Goal: Transaction & Acquisition: Purchase product/service

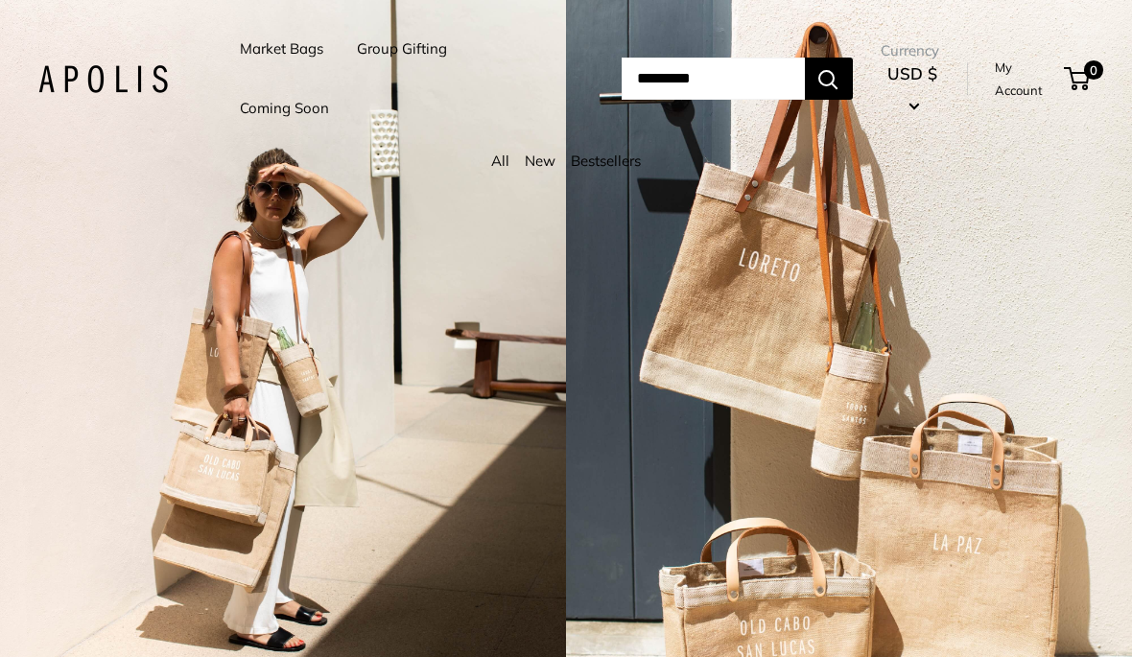
click at [645, 87] on input "Search..." at bounding box center [713, 79] width 183 height 42
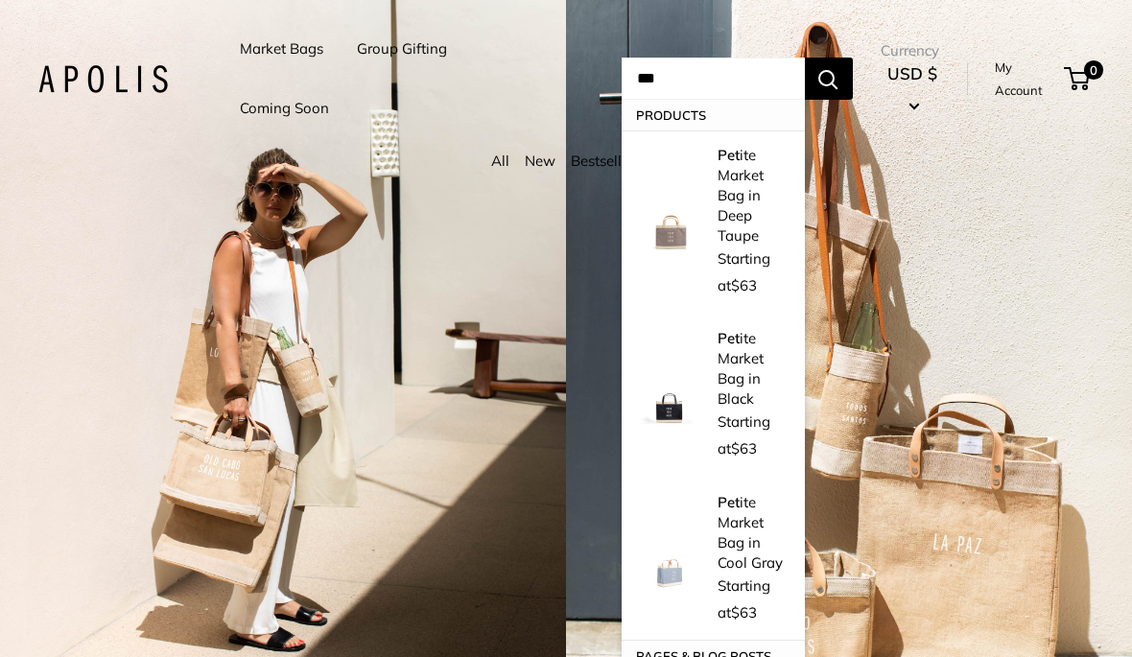
type input "***"
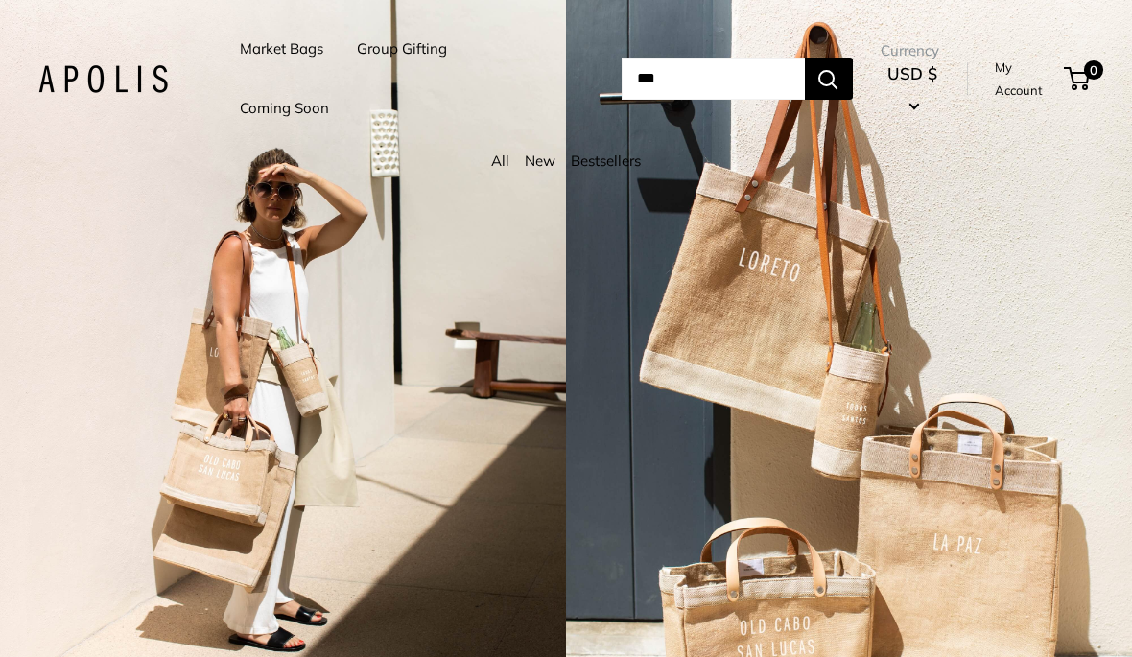
click at [256, 38] on link "Market Bags" at bounding box center [281, 49] width 83 height 27
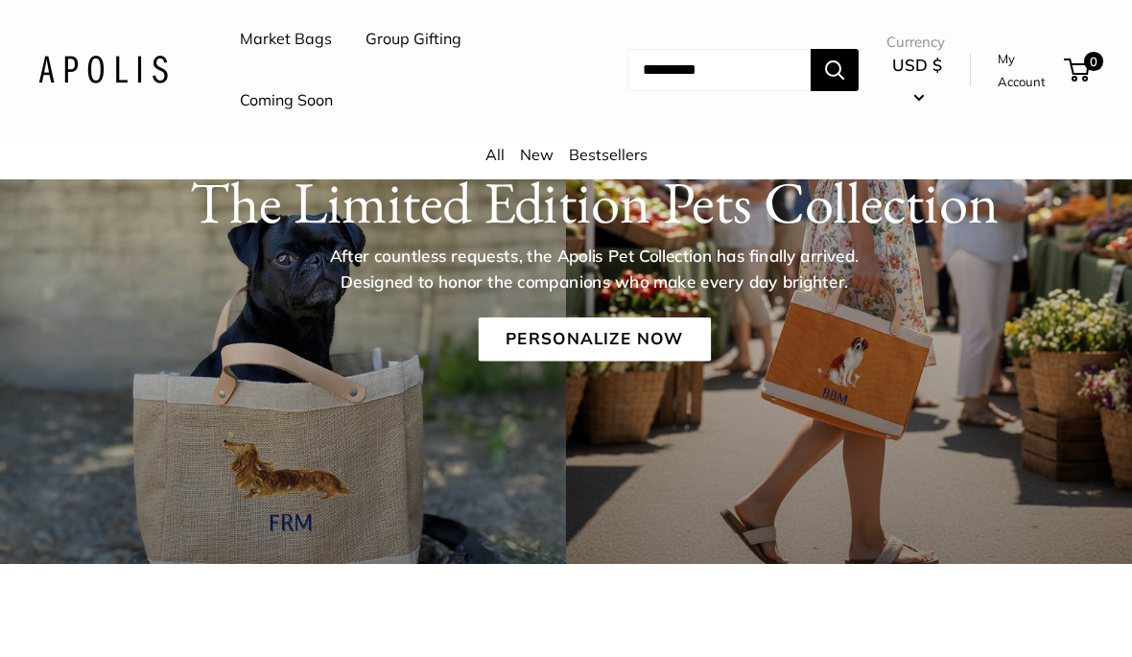
scroll to position [210, 0]
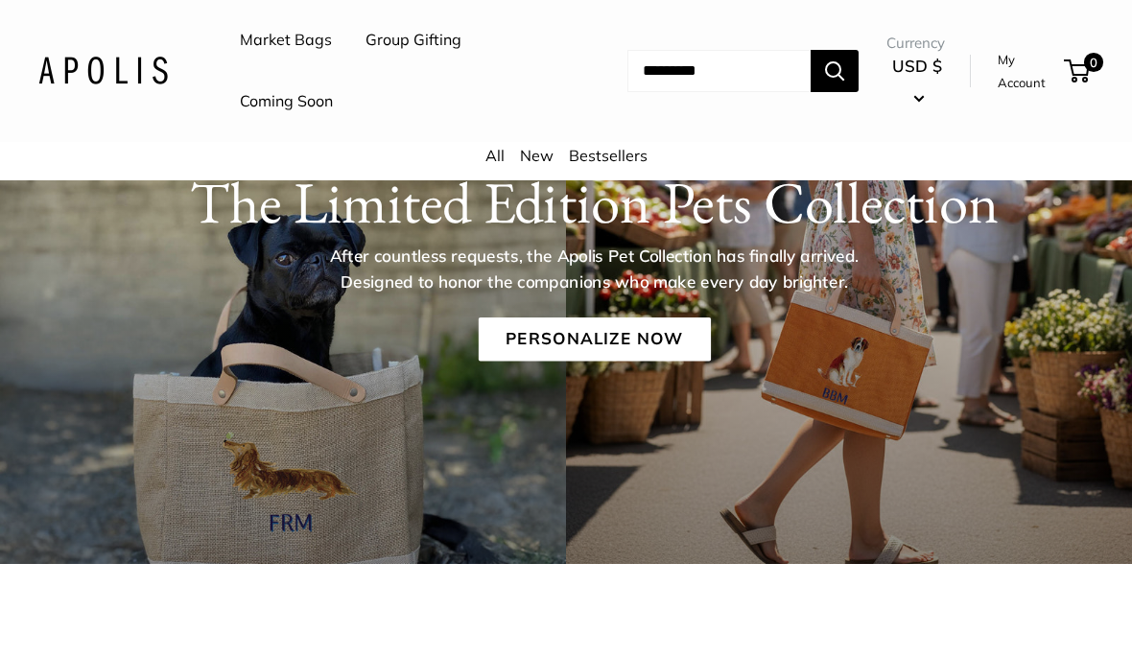
click at [526, 342] on link "Personalize Now" at bounding box center [594, 340] width 232 height 44
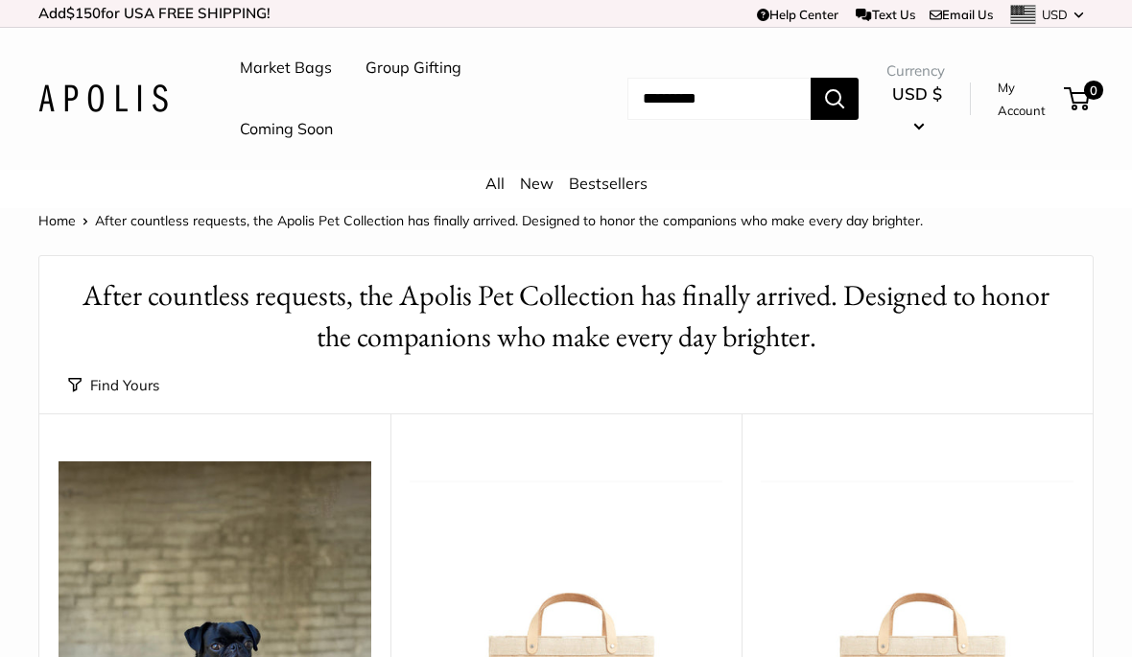
click at [266, 128] on link "Coming Soon" at bounding box center [286, 129] width 93 height 29
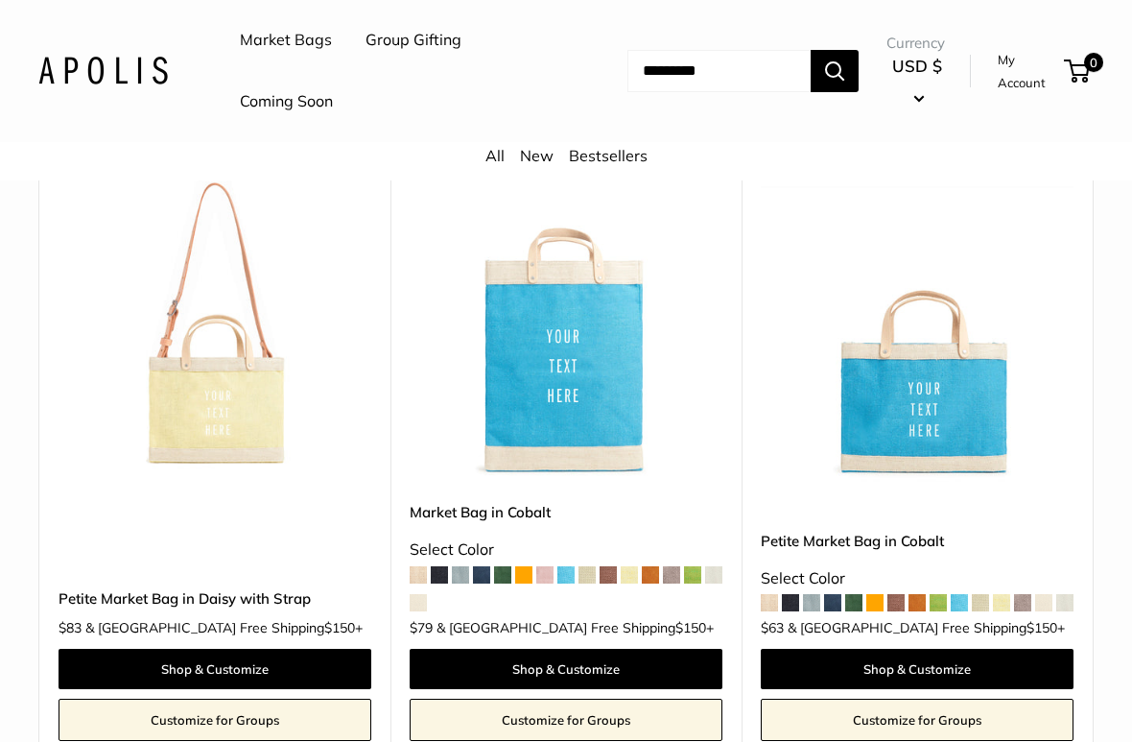
scroll to position [4771, 0]
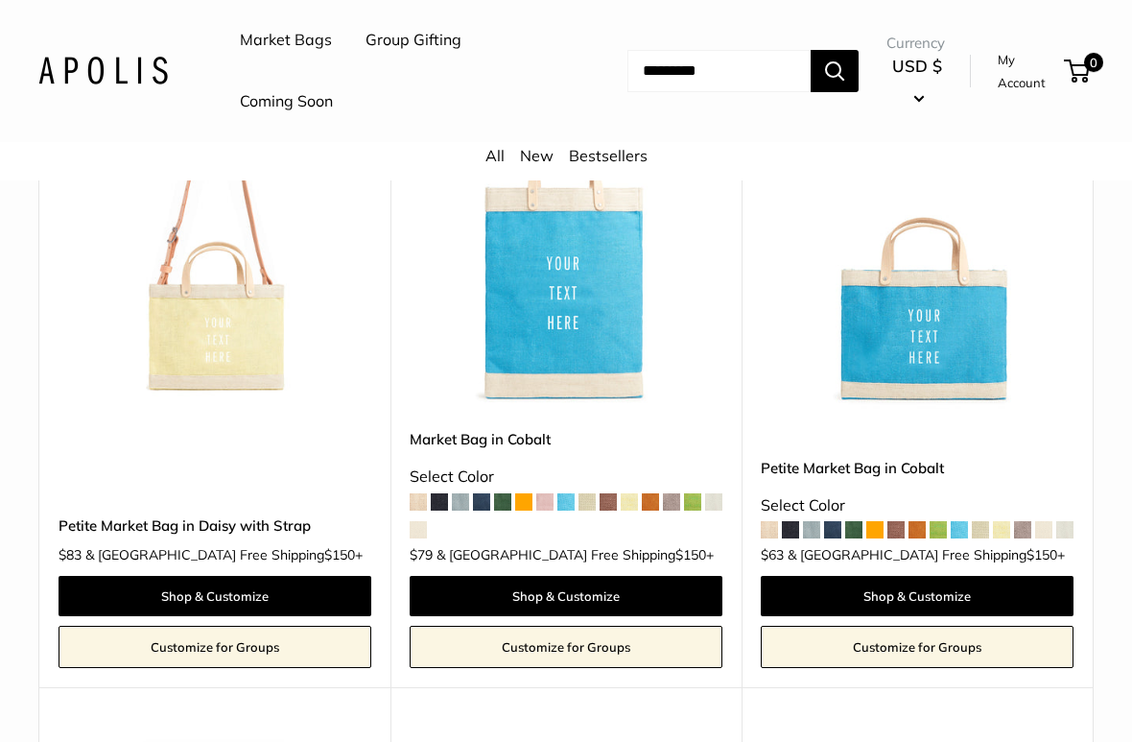
click at [887, 577] on link "Shop & Customize" at bounding box center [917, 596] width 313 height 40
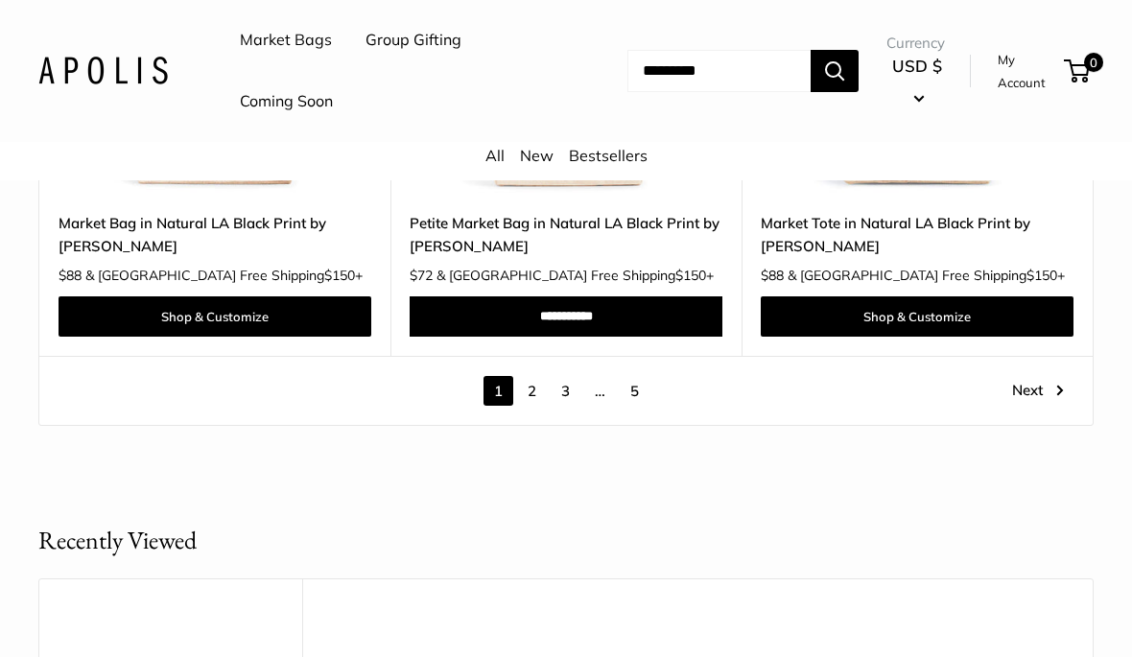
scroll to position [9745, 0]
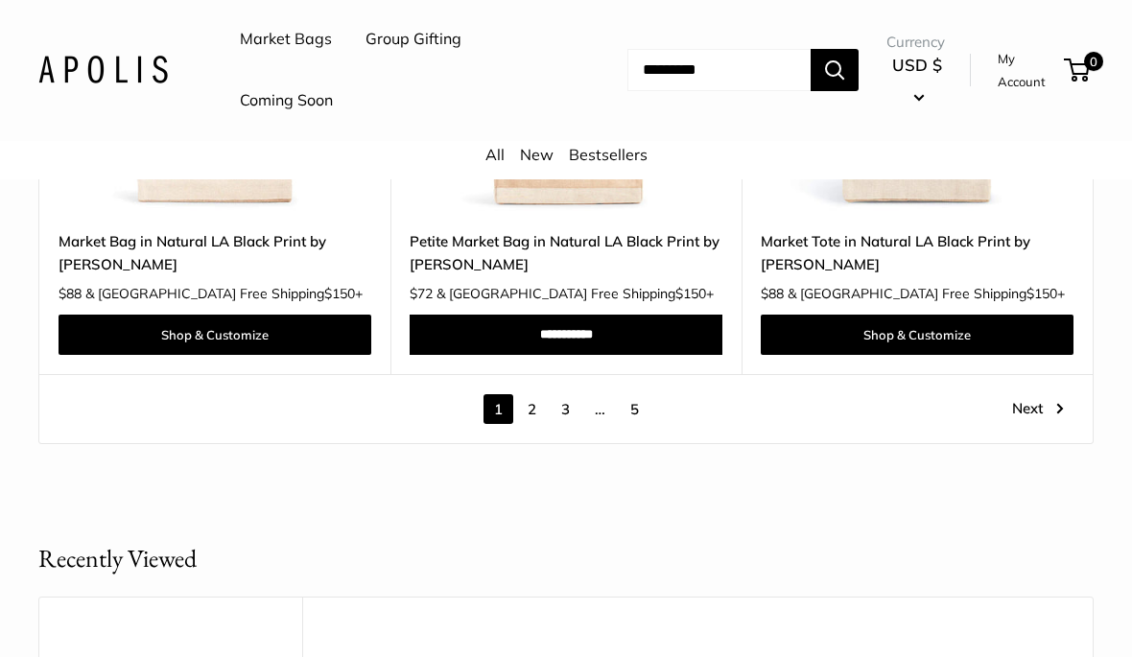
click at [521, 400] on link "2" at bounding box center [532, 410] width 30 height 30
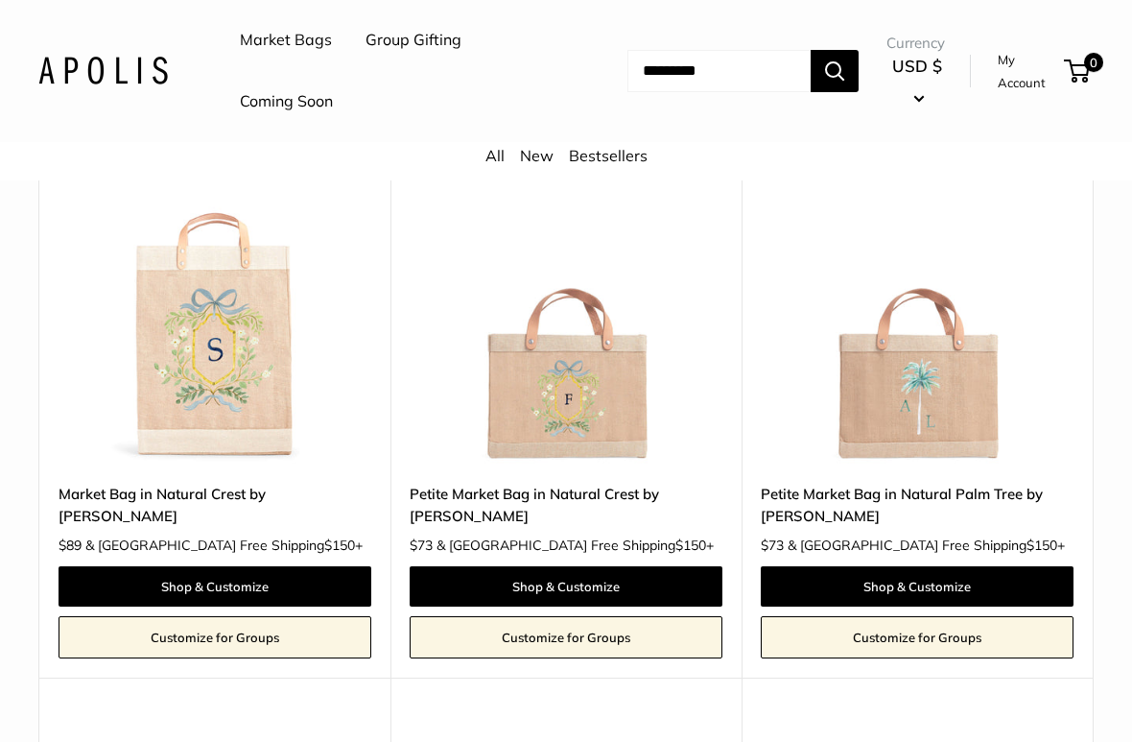
scroll to position [3418, 0]
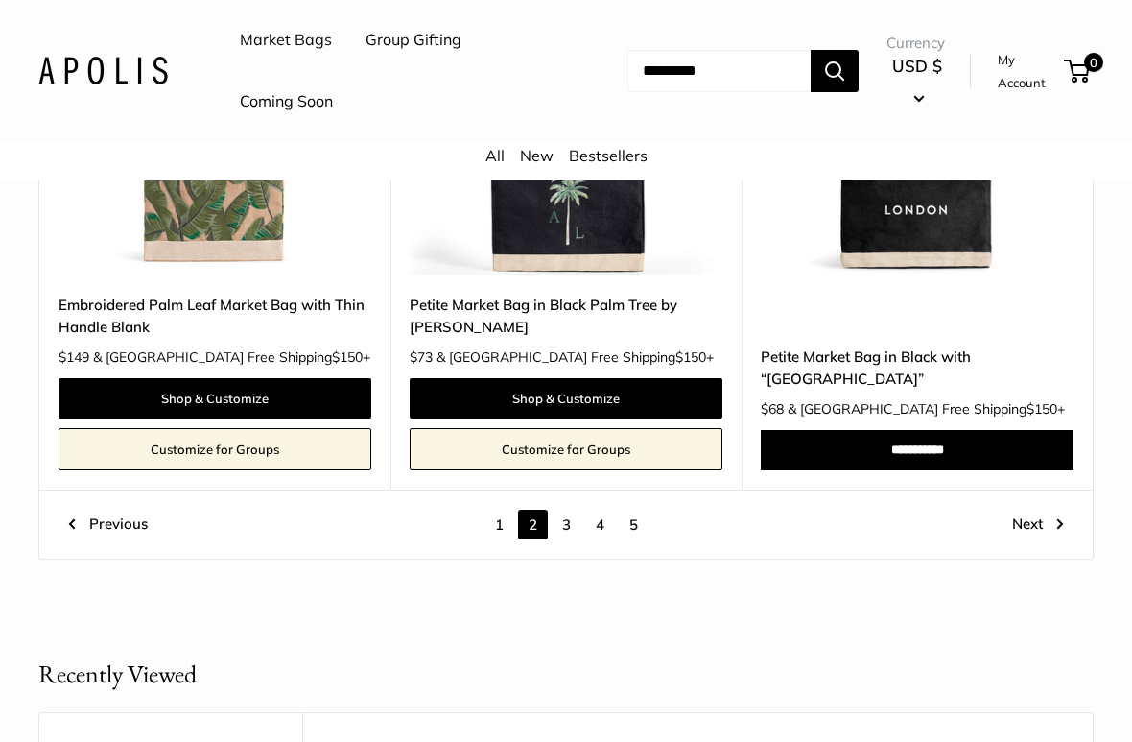
scroll to position [9248, 0]
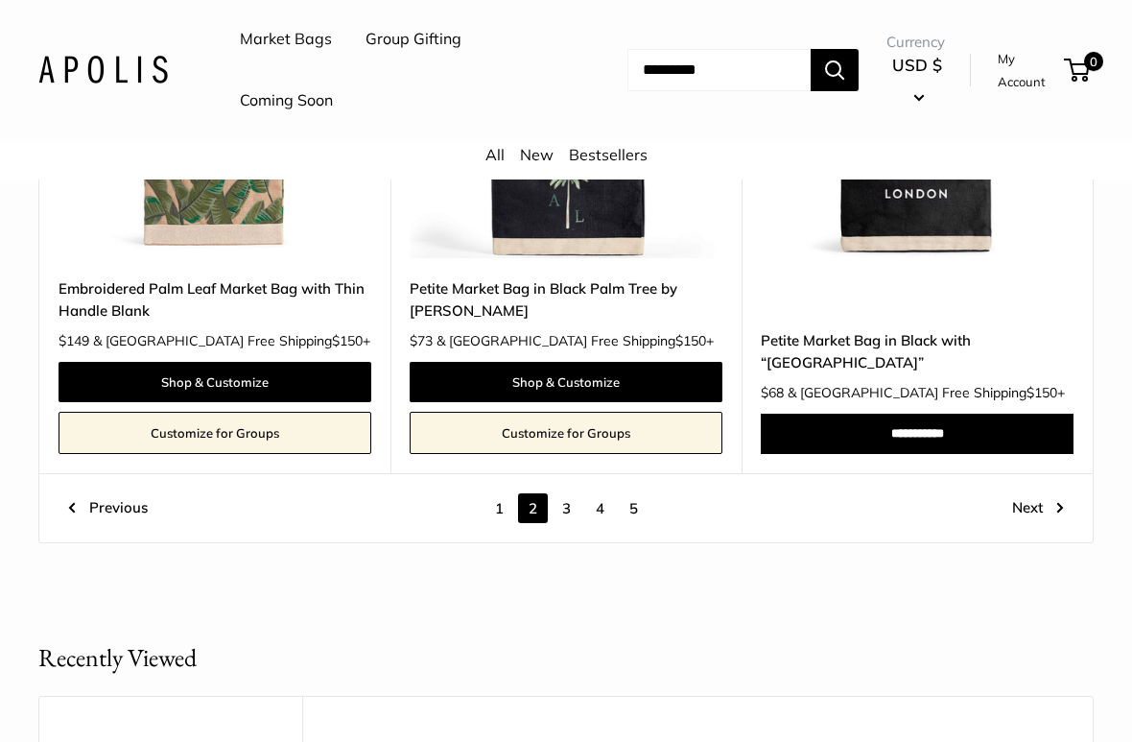
click at [559, 494] on link "3" at bounding box center [567, 509] width 30 height 30
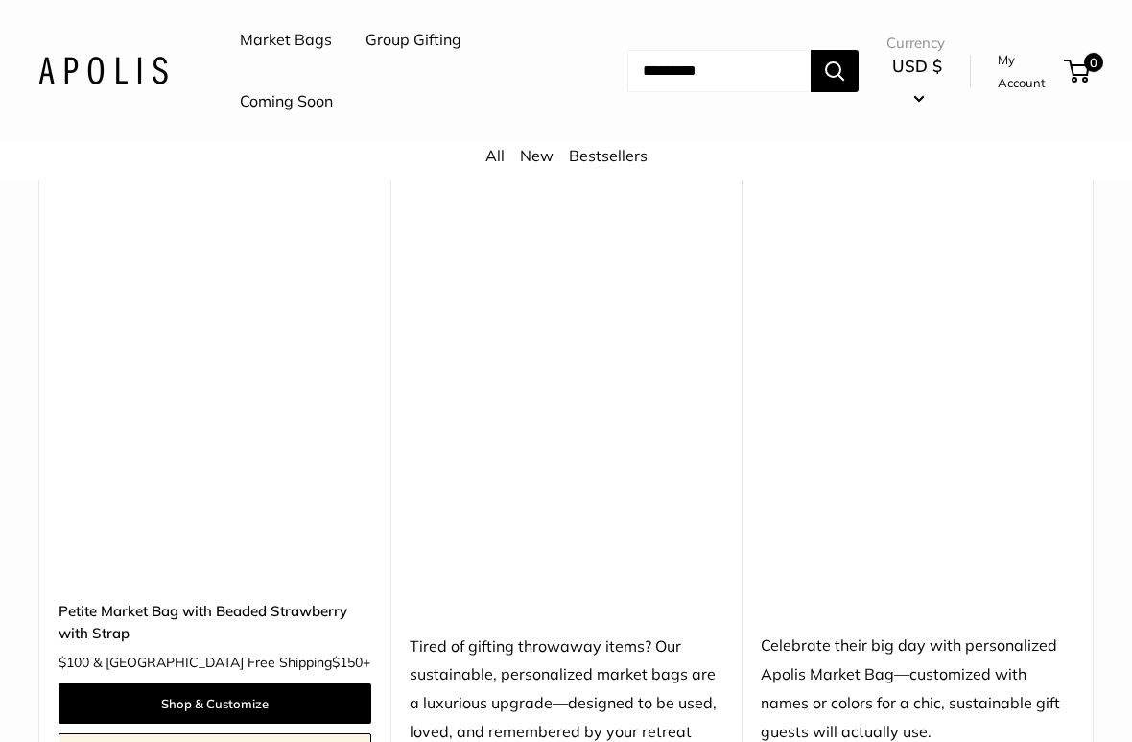
scroll to position [8489, 0]
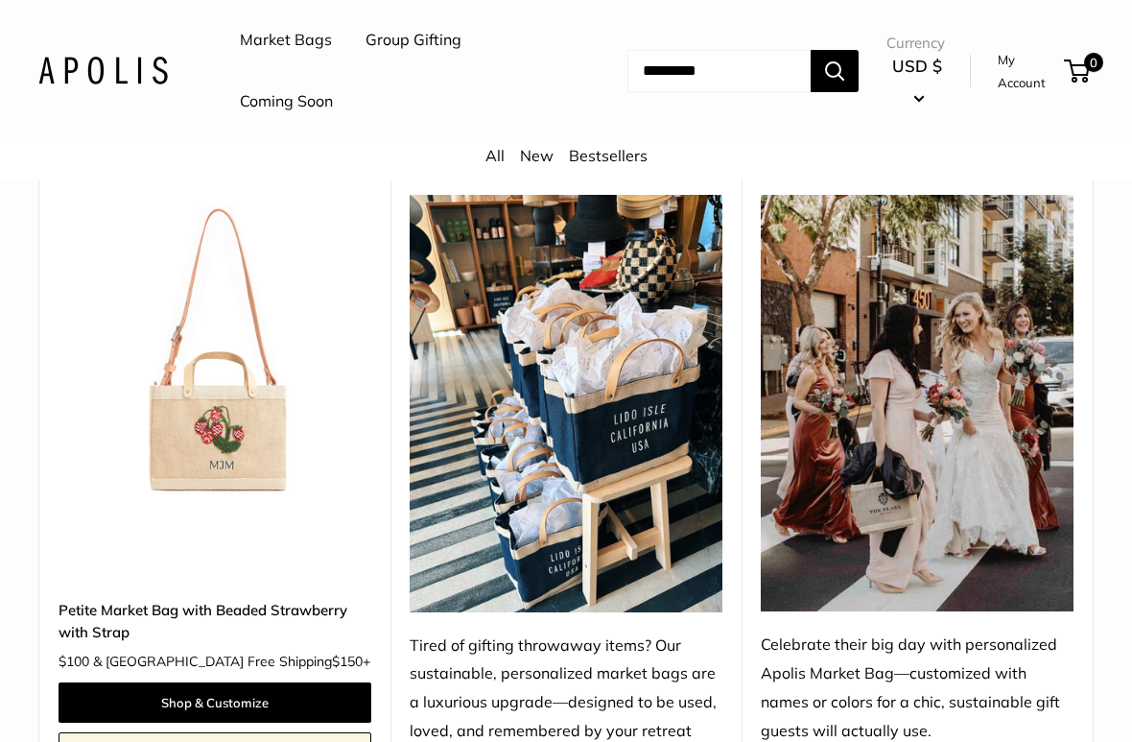
click at [219, 378] on img at bounding box center [215, 351] width 313 height 313
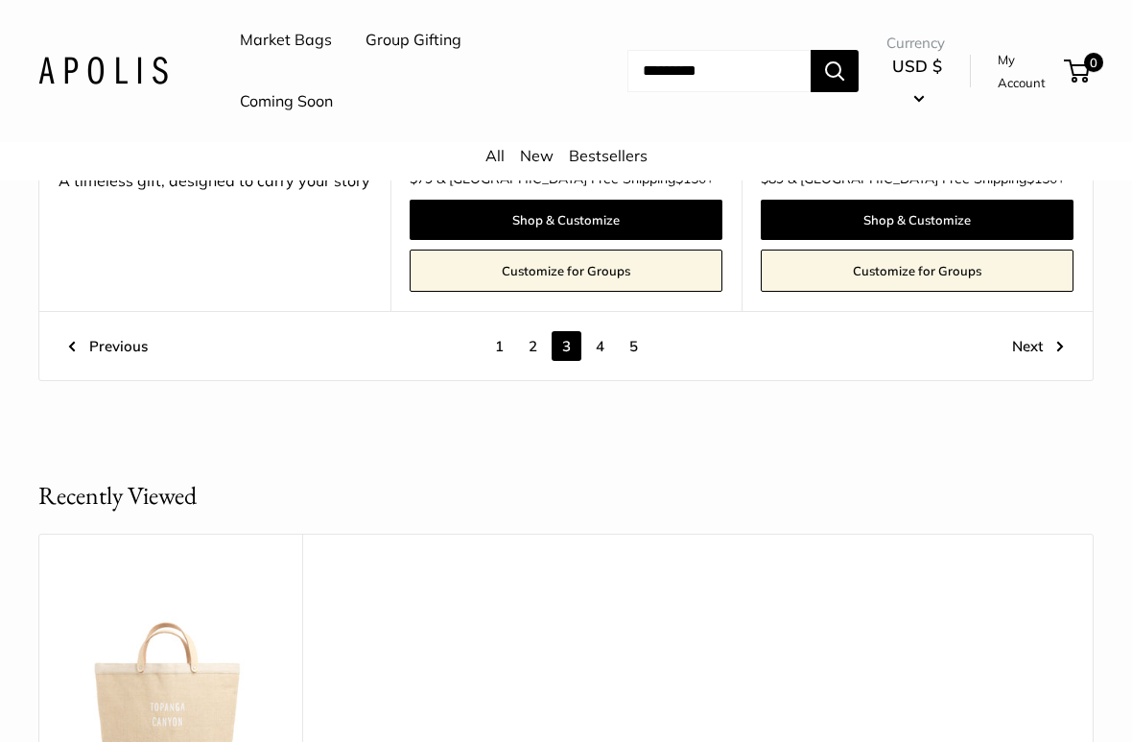
scroll to position [9614, 0]
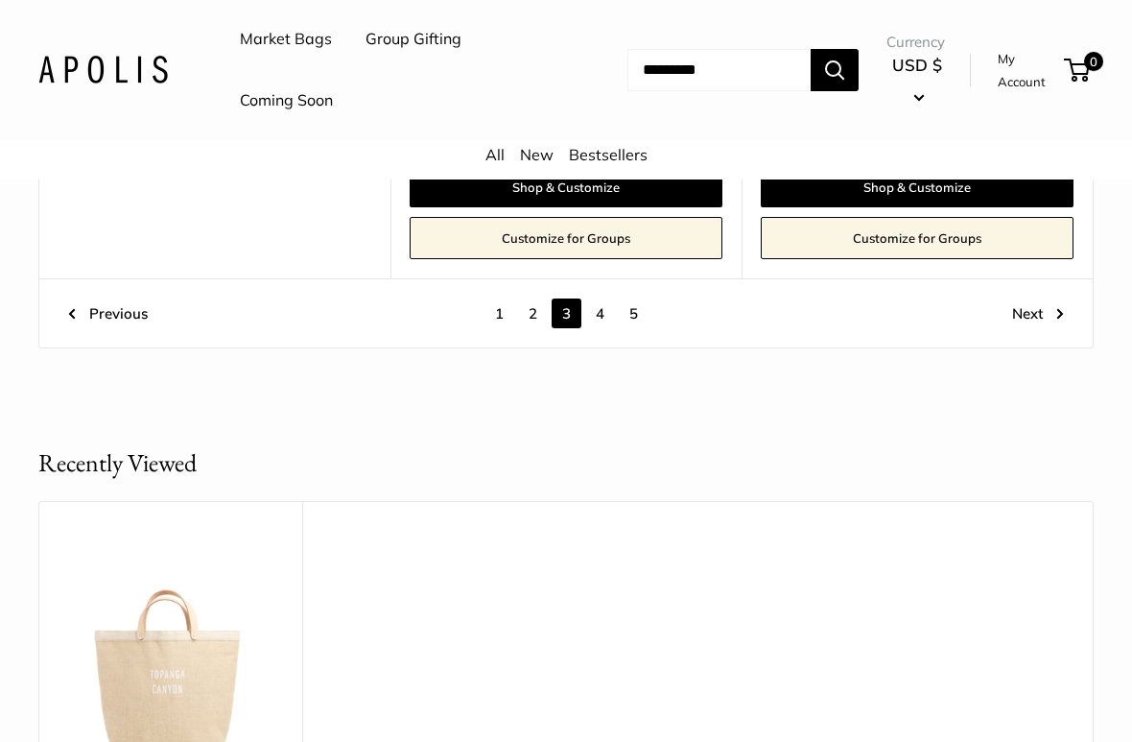
click at [593, 299] on link "4" at bounding box center [600, 314] width 30 height 30
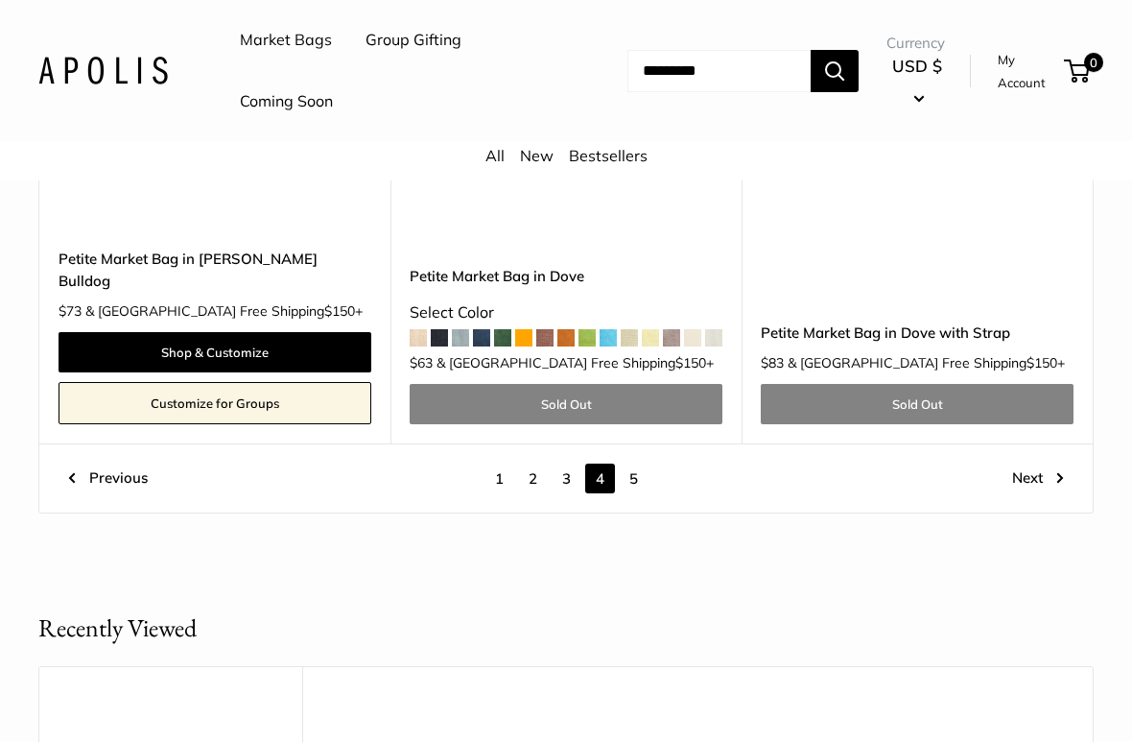
scroll to position [9495, 0]
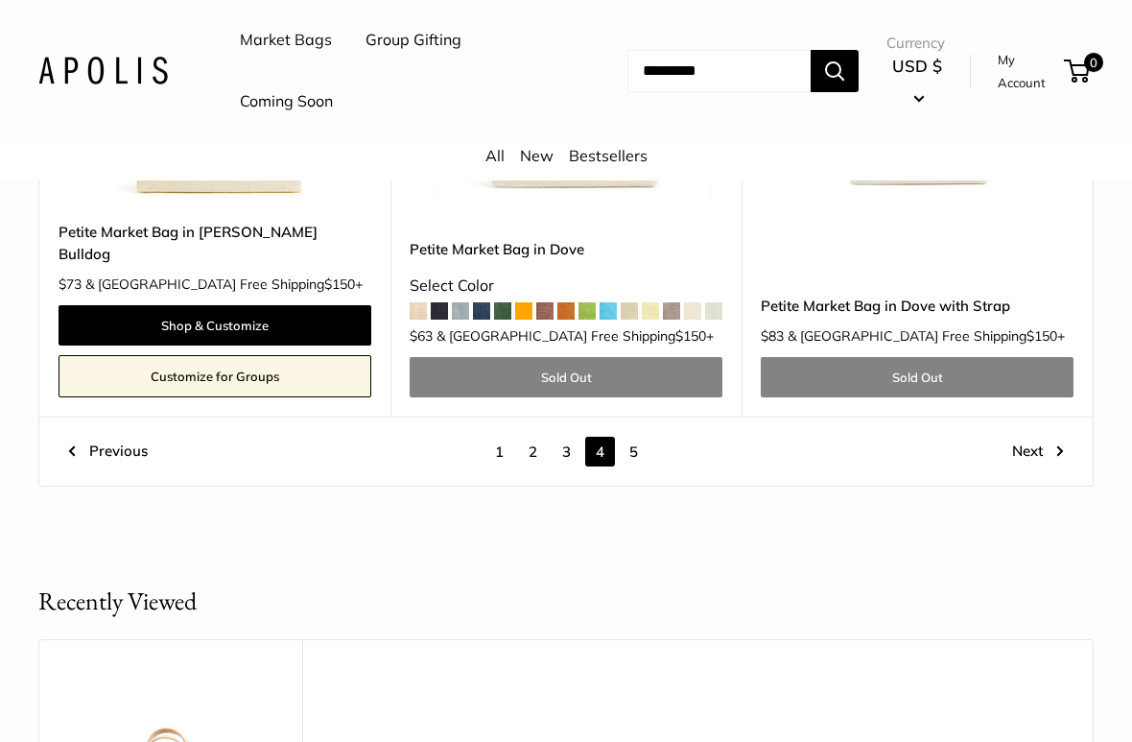
click at [628, 437] on link "5" at bounding box center [634, 452] width 30 height 30
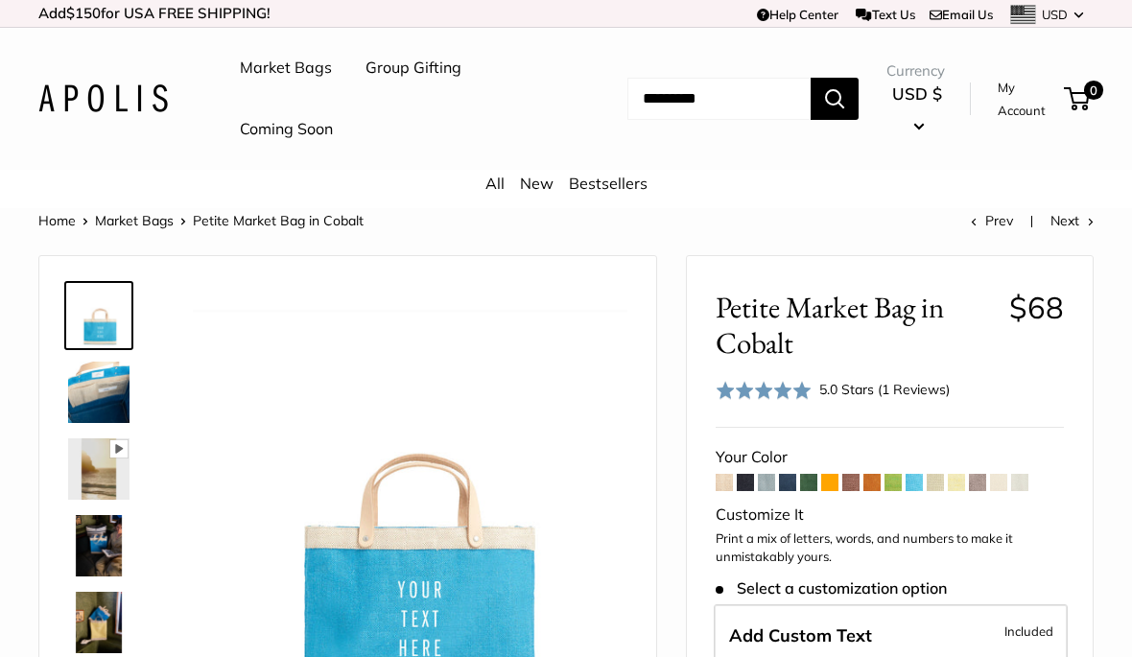
click at [81, 383] on img at bounding box center [98, 392] width 61 height 61
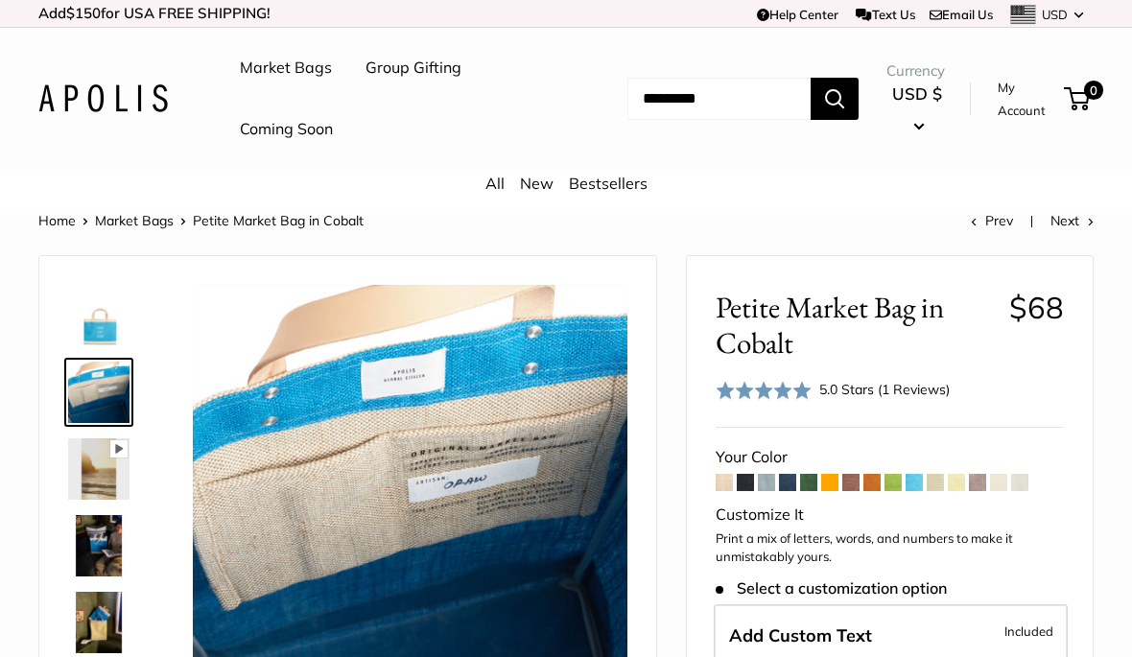
click at [96, 470] on img at bounding box center [98, 469] width 61 height 61
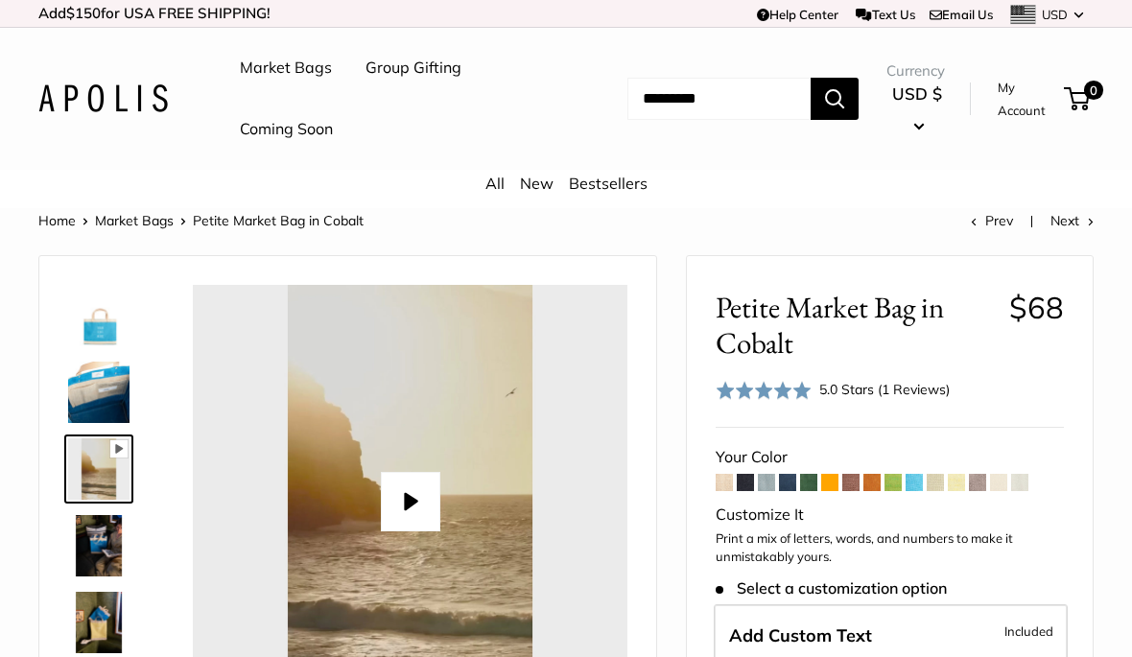
click at [94, 555] on img at bounding box center [98, 545] width 61 height 61
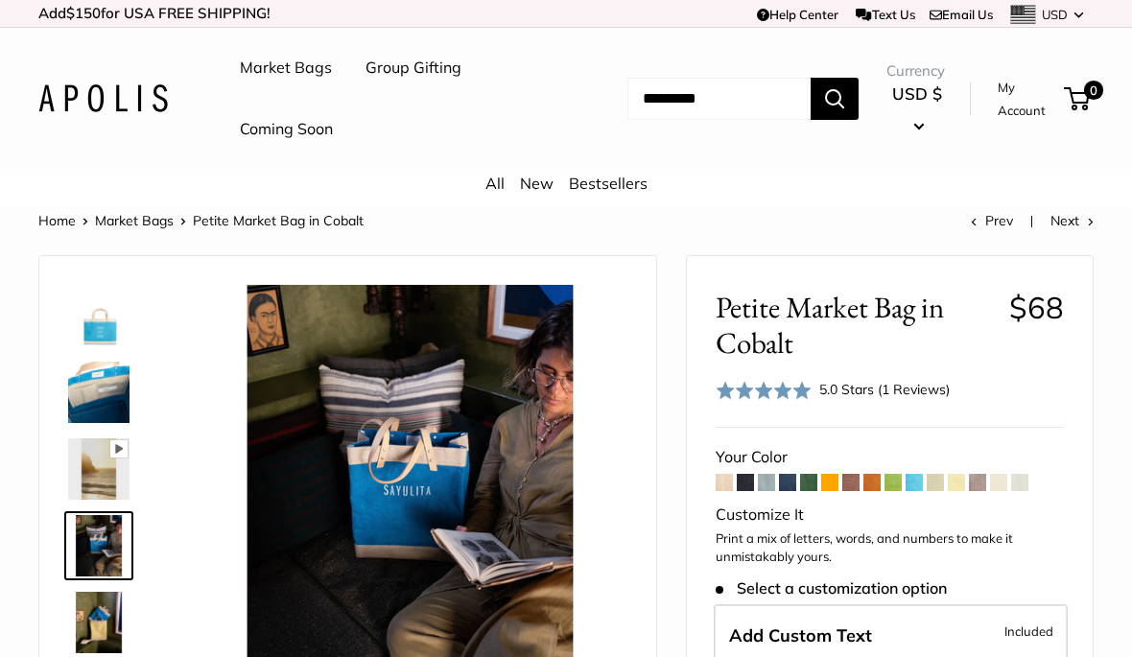
click at [85, 619] on img at bounding box center [98, 622] width 61 height 61
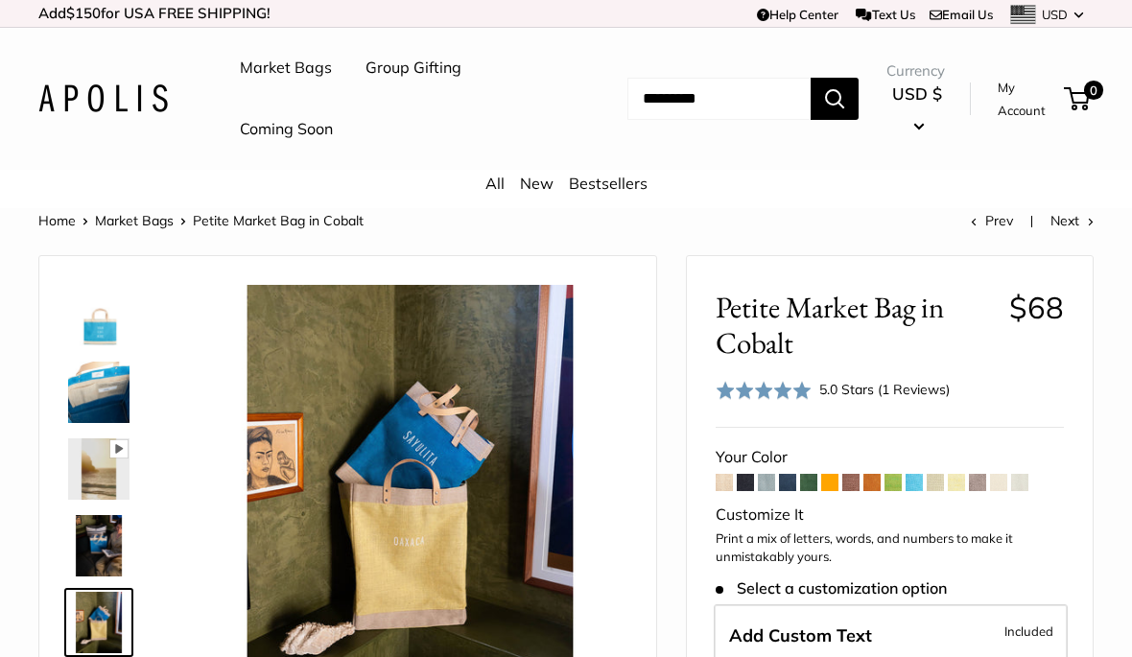
click at [80, 402] on img at bounding box center [98, 392] width 61 height 61
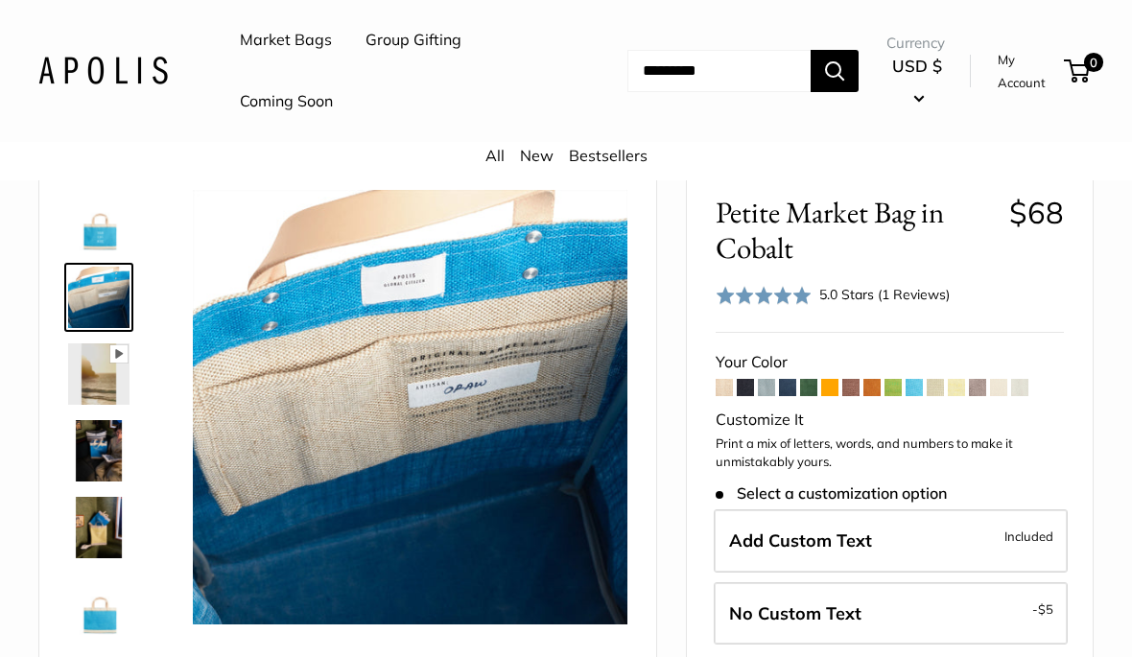
scroll to position [94, 0]
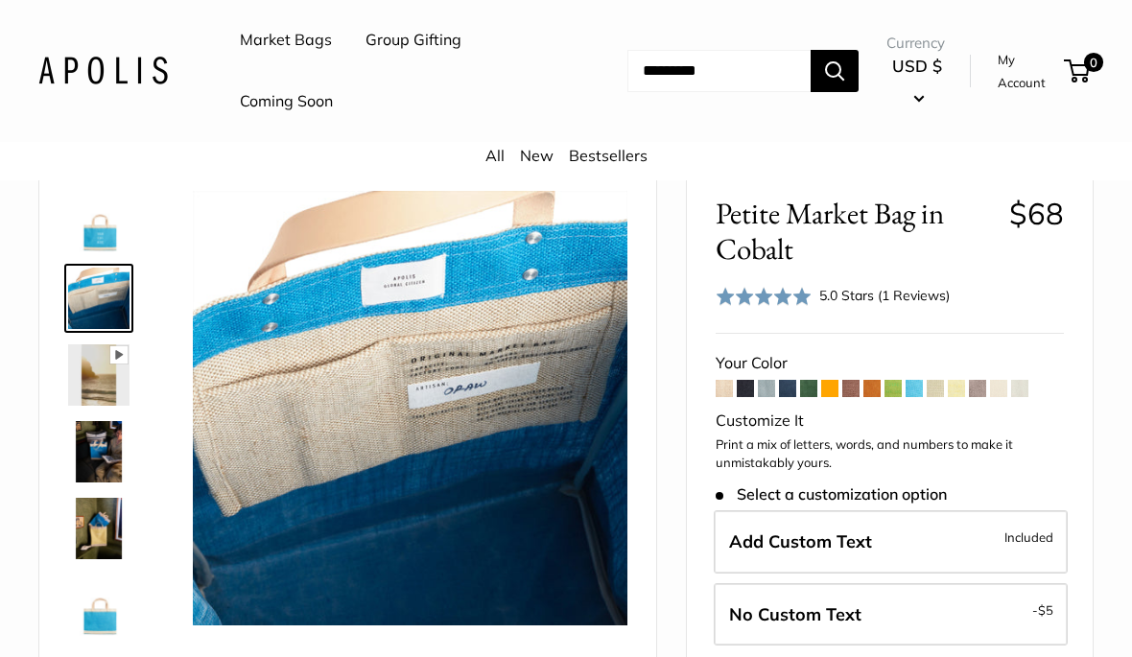
click at [108, 238] on img at bounding box center [98, 221] width 61 height 61
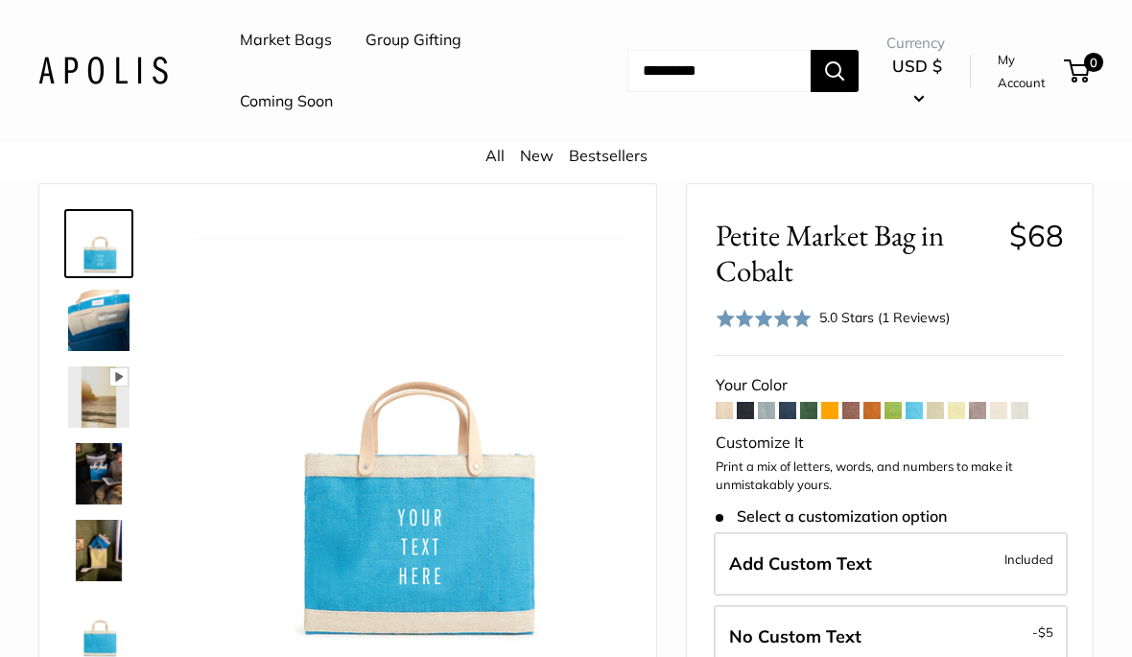
scroll to position [0, 0]
